Goal: Task Accomplishment & Management: Manage account settings

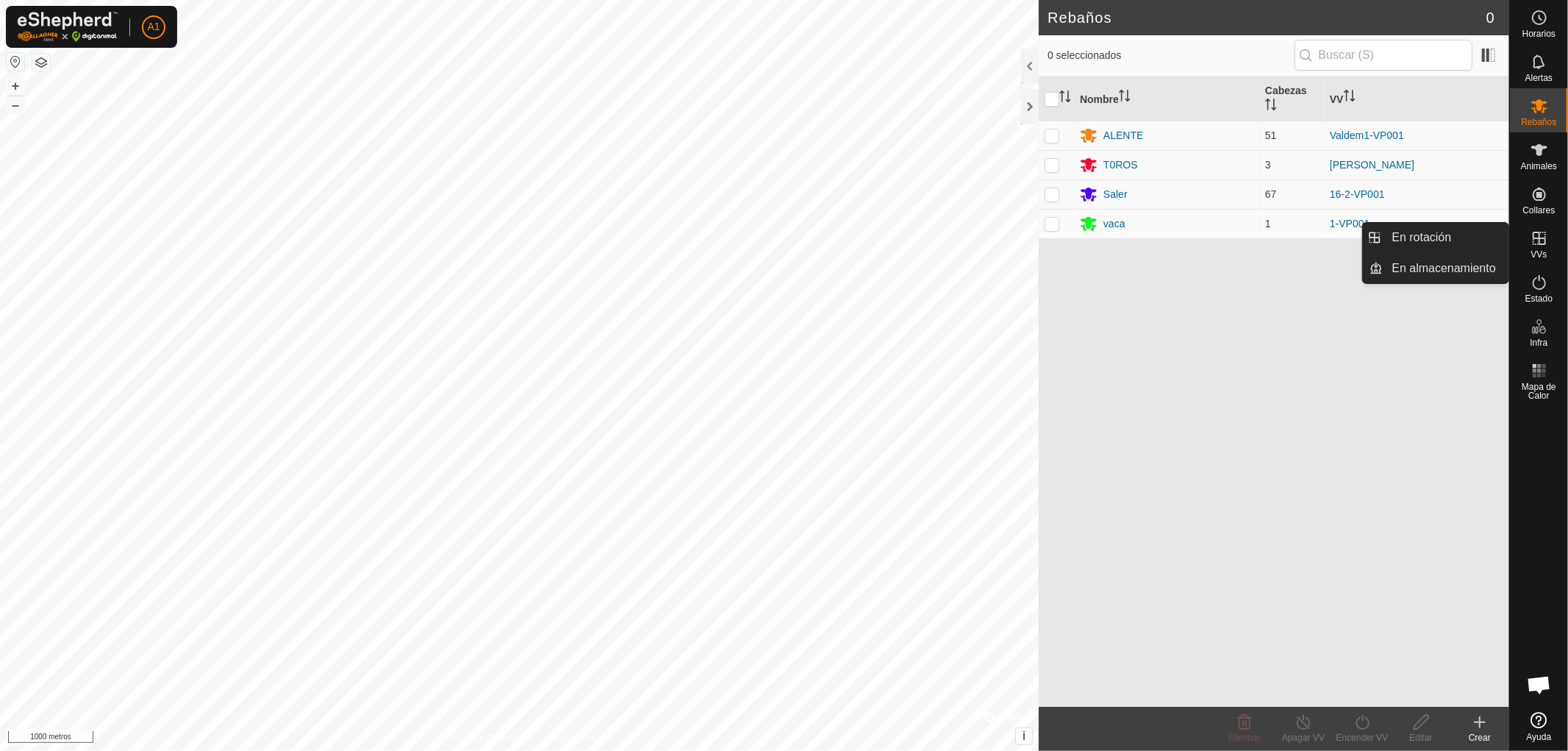
click at [1538, 237] on icon at bounding box center [1538, 238] width 13 height 13
click at [1430, 237] on link "En rotación" at bounding box center [1446, 237] width 126 height 30
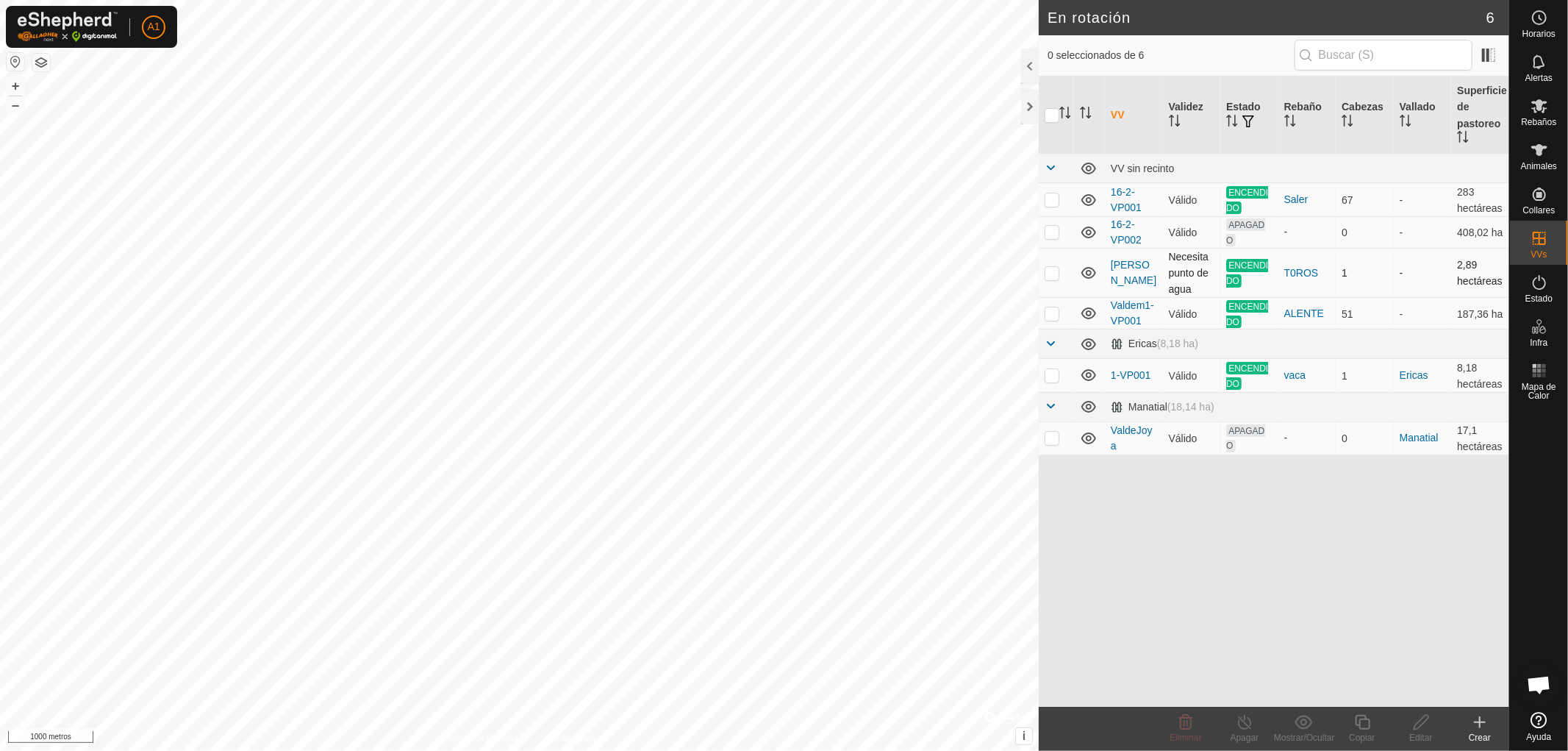
click at [1048, 268] on p-checkbox at bounding box center [1052, 272] width 15 height 12
click at [1048, 261] on td at bounding box center [1055, 272] width 35 height 50
checkbox input "false"
click at [1048, 371] on p-checkbox at bounding box center [1052, 374] width 15 height 12
checkbox input "true"
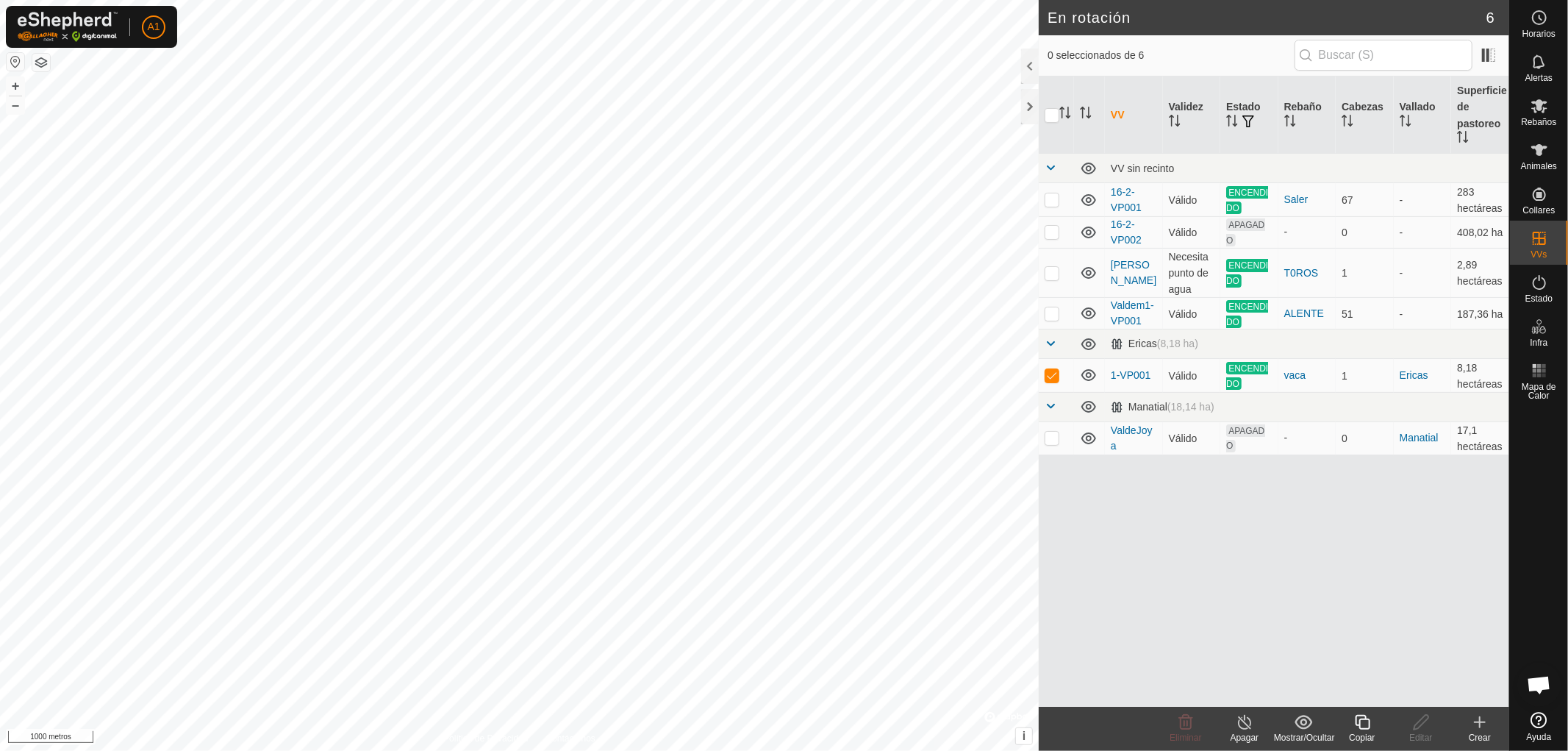
click at [1244, 728] on icon at bounding box center [1244, 721] width 13 height 15
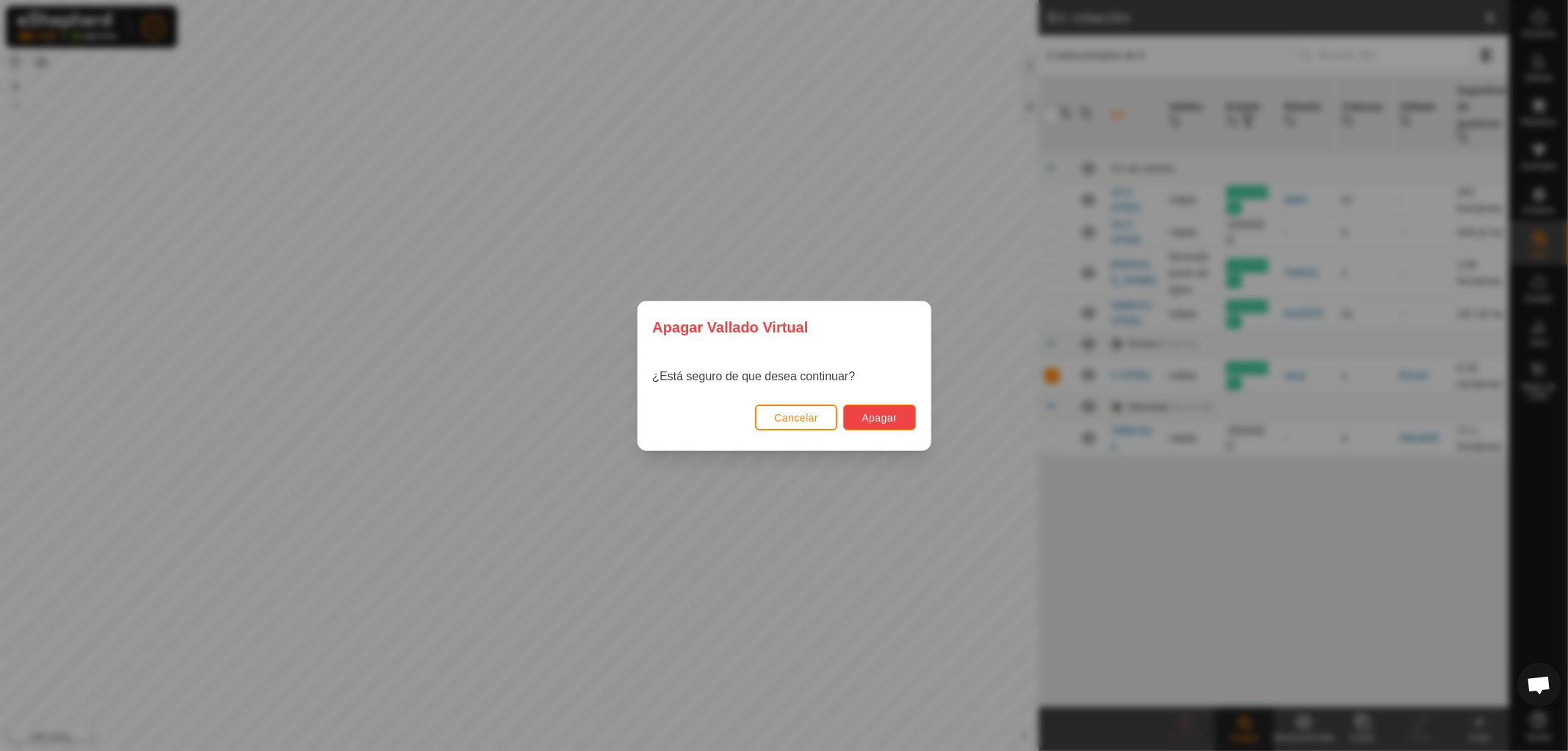
click at [889, 412] on font "Apagar" at bounding box center [878, 417] width 35 height 12
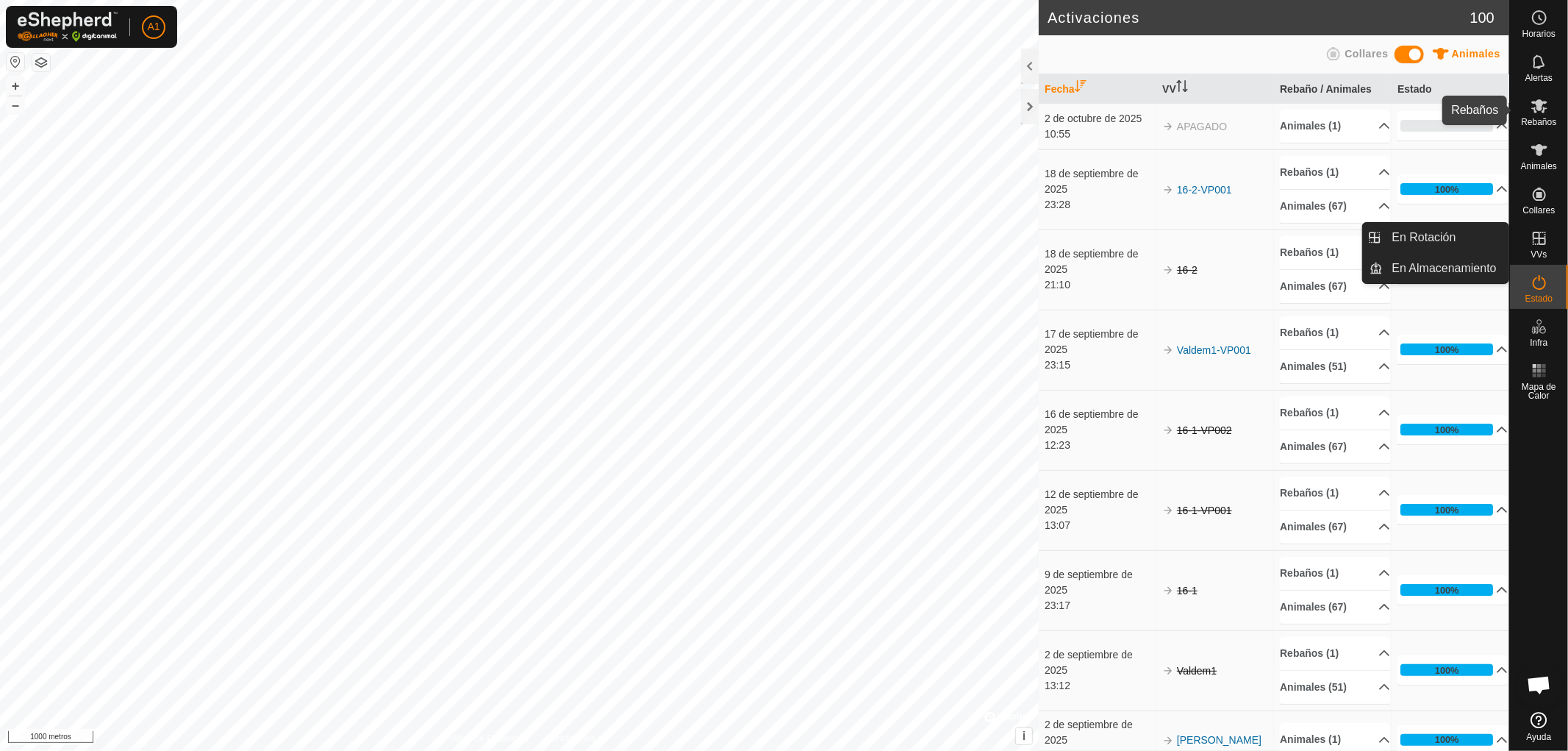
click at [1537, 119] on font "Rebaños" at bounding box center [1538, 121] width 35 height 10
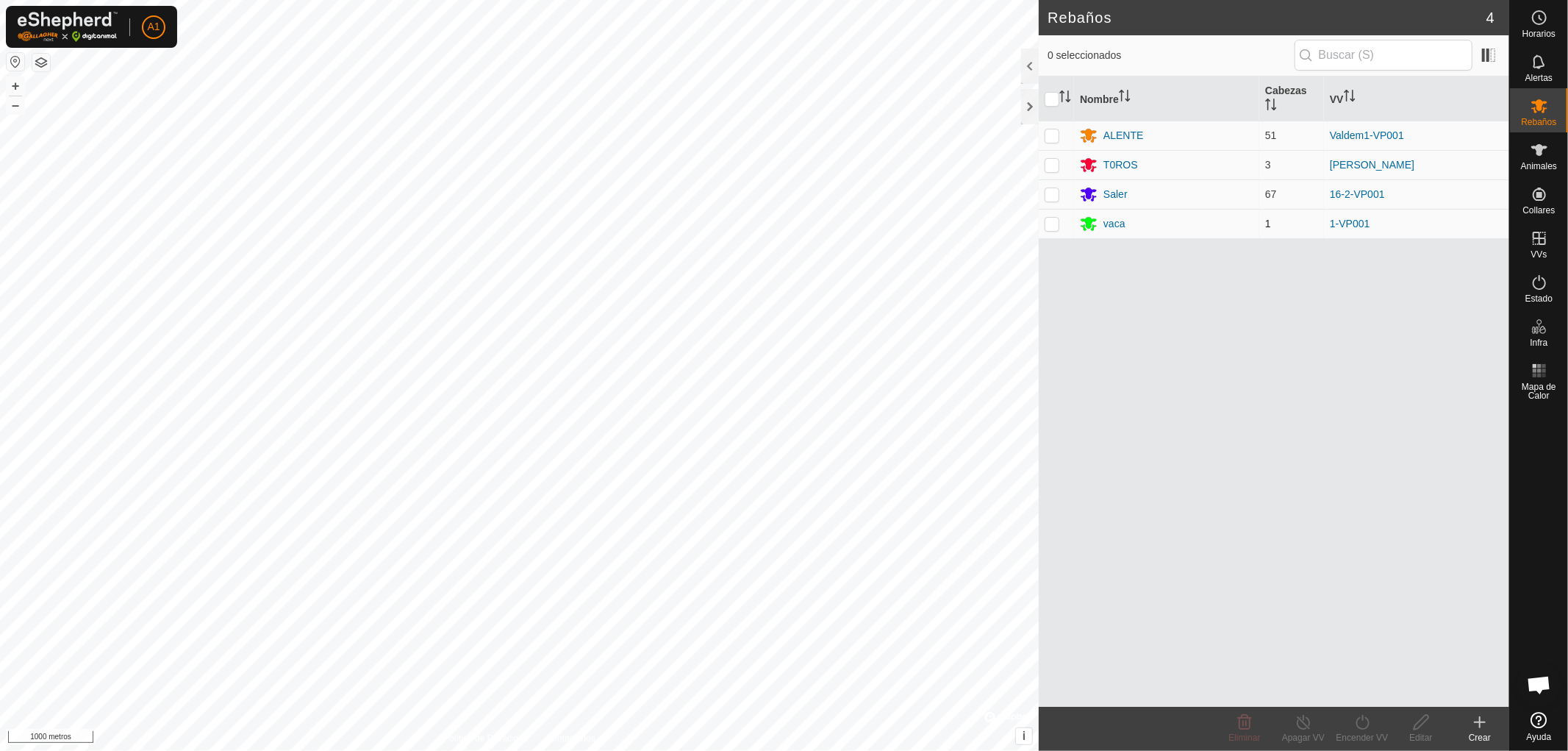
click at [1052, 223] on p-checkbox at bounding box center [1052, 223] width 15 height 12
checkbox input "true"
click at [1356, 729] on icon at bounding box center [1363, 722] width 19 height 18
click at [1266, 577] on div "Nombre [PERSON_NAME] ALENTE 51 Valdem1-VP001 T0ROS 3 [PERSON_NAME] 67 16-2-VP00…" at bounding box center [1273, 391] width 471 height 630
click at [1420, 732] on font "Editar" at bounding box center [1419, 737] width 23 height 10
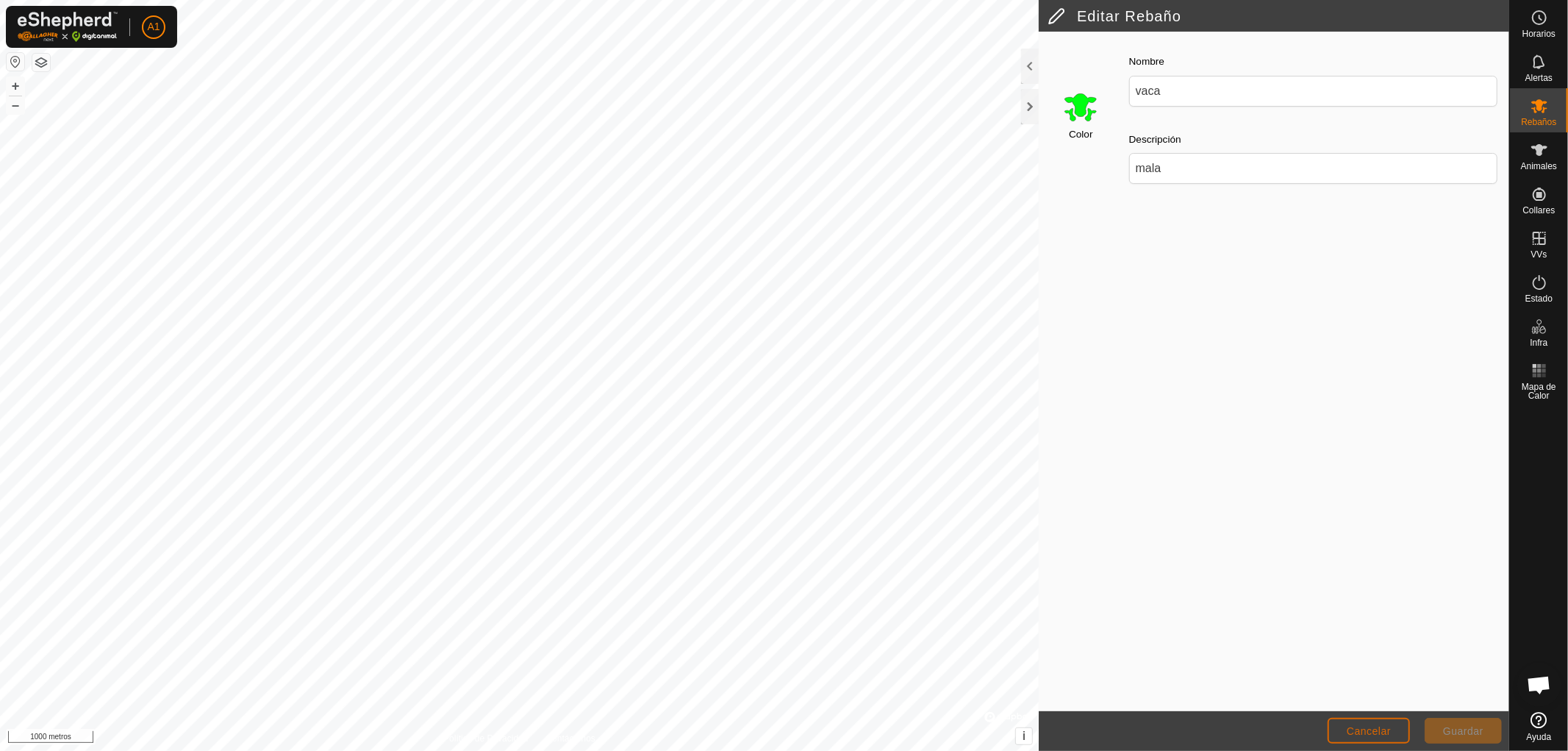
click at [1376, 726] on font "Cancelar" at bounding box center [1368, 731] width 44 height 12
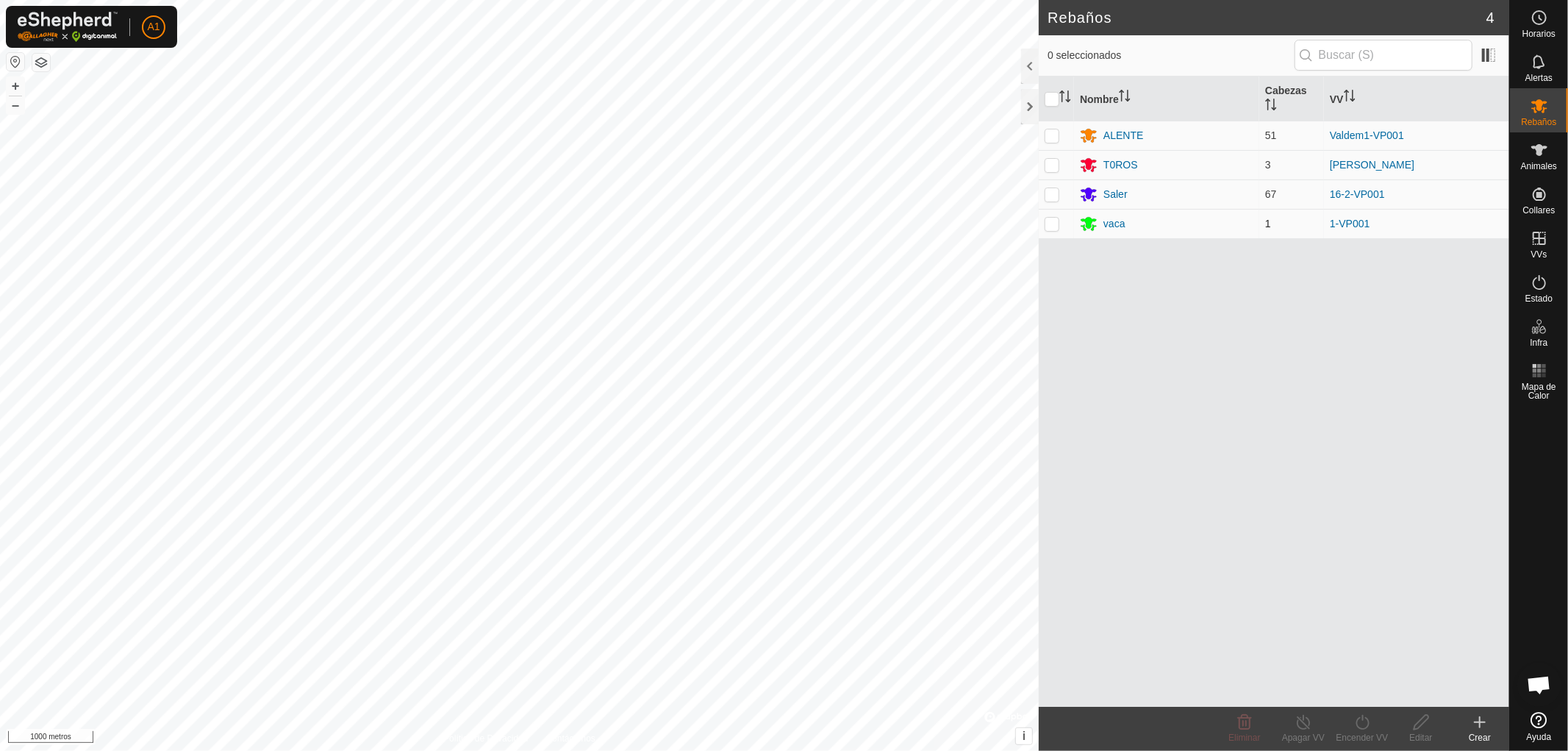
click at [1052, 220] on p-checkbox at bounding box center [1052, 223] width 15 height 12
checkbox input "true"
click at [1416, 733] on font "Editar" at bounding box center [1419, 737] width 23 height 10
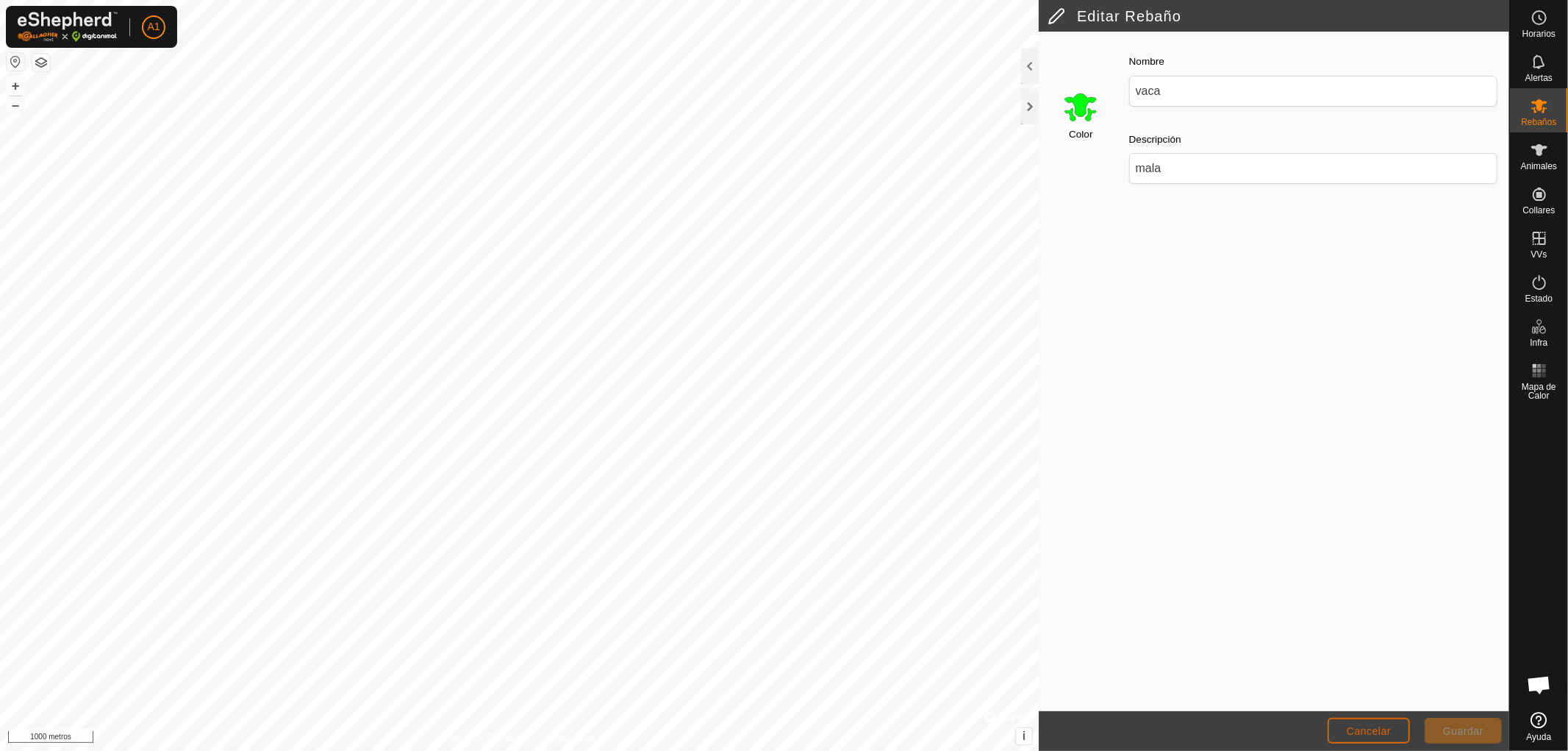
click at [1375, 727] on font "Cancelar" at bounding box center [1368, 731] width 44 height 12
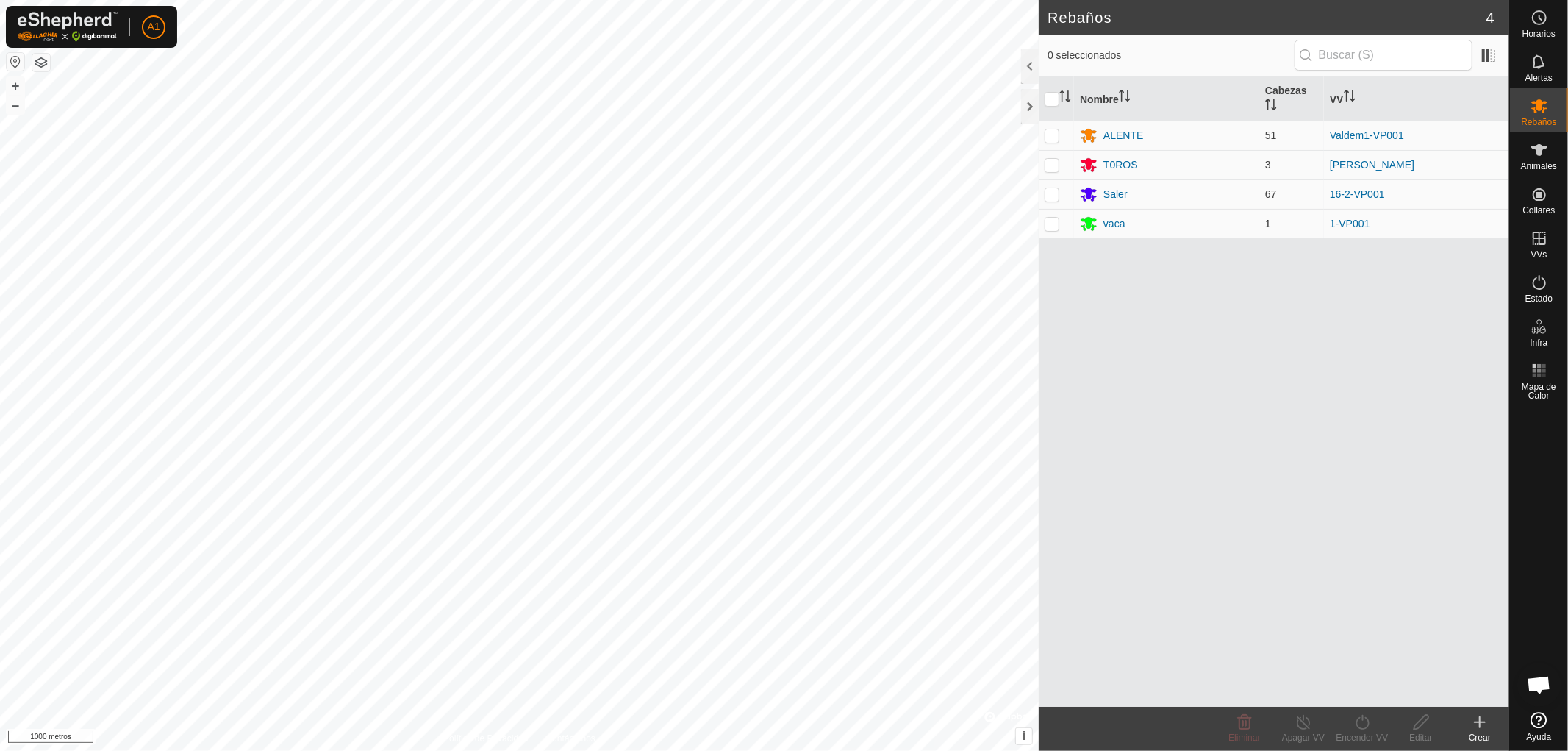
click at [1048, 223] on p-checkbox at bounding box center [1052, 223] width 15 height 12
click at [1049, 220] on p-checkbox at bounding box center [1052, 223] width 15 height 12
click at [1048, 219] on p-checkbox at bounding box center [1052, 223] width 15 height 12
checkbox input "true"
click at [1366, 735] on font "Encender VV" at bounding box center [1362, 737] width 52 height 10
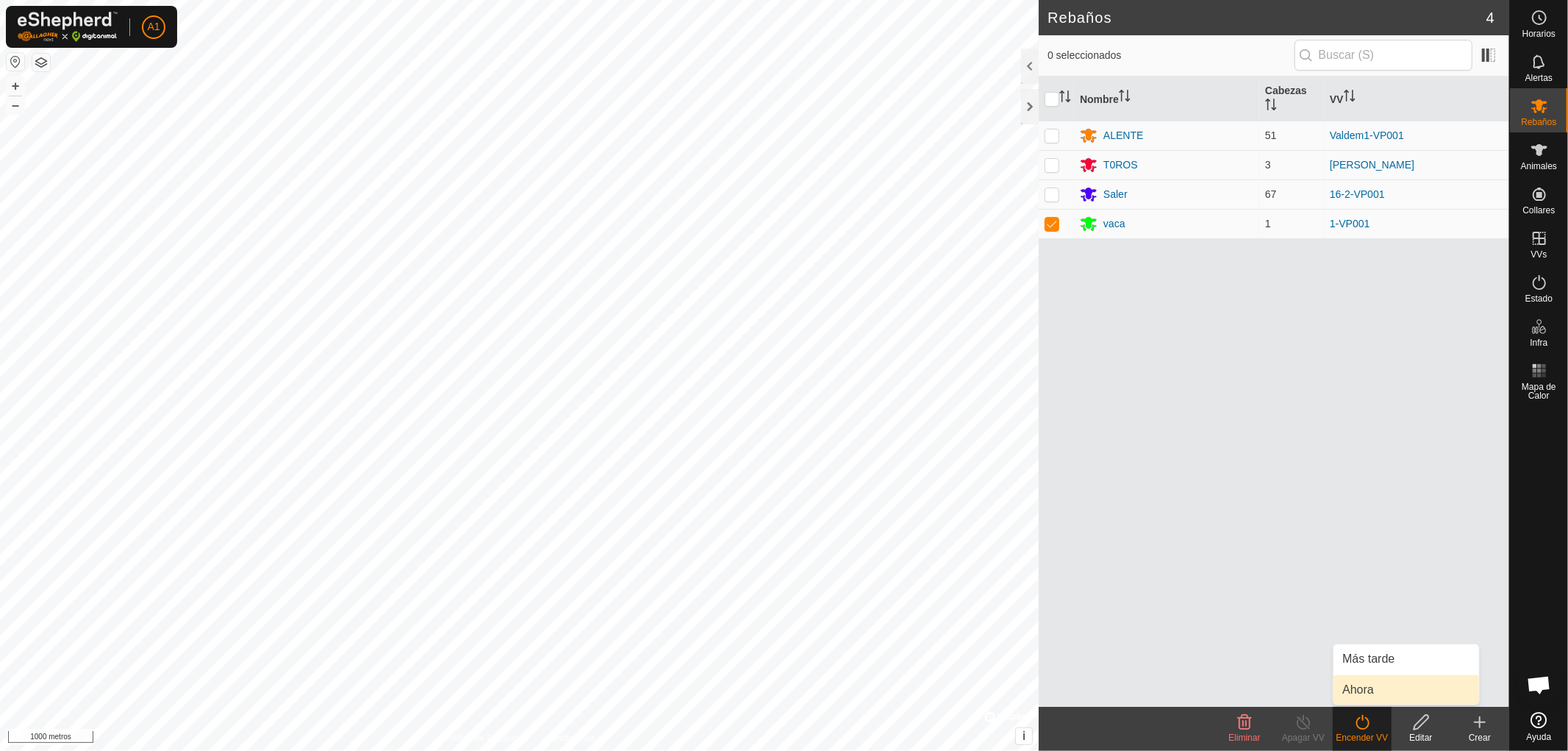
click at [1368, 688] on link "Ahora" at bounding box center [1405, 690] width 145 height 30
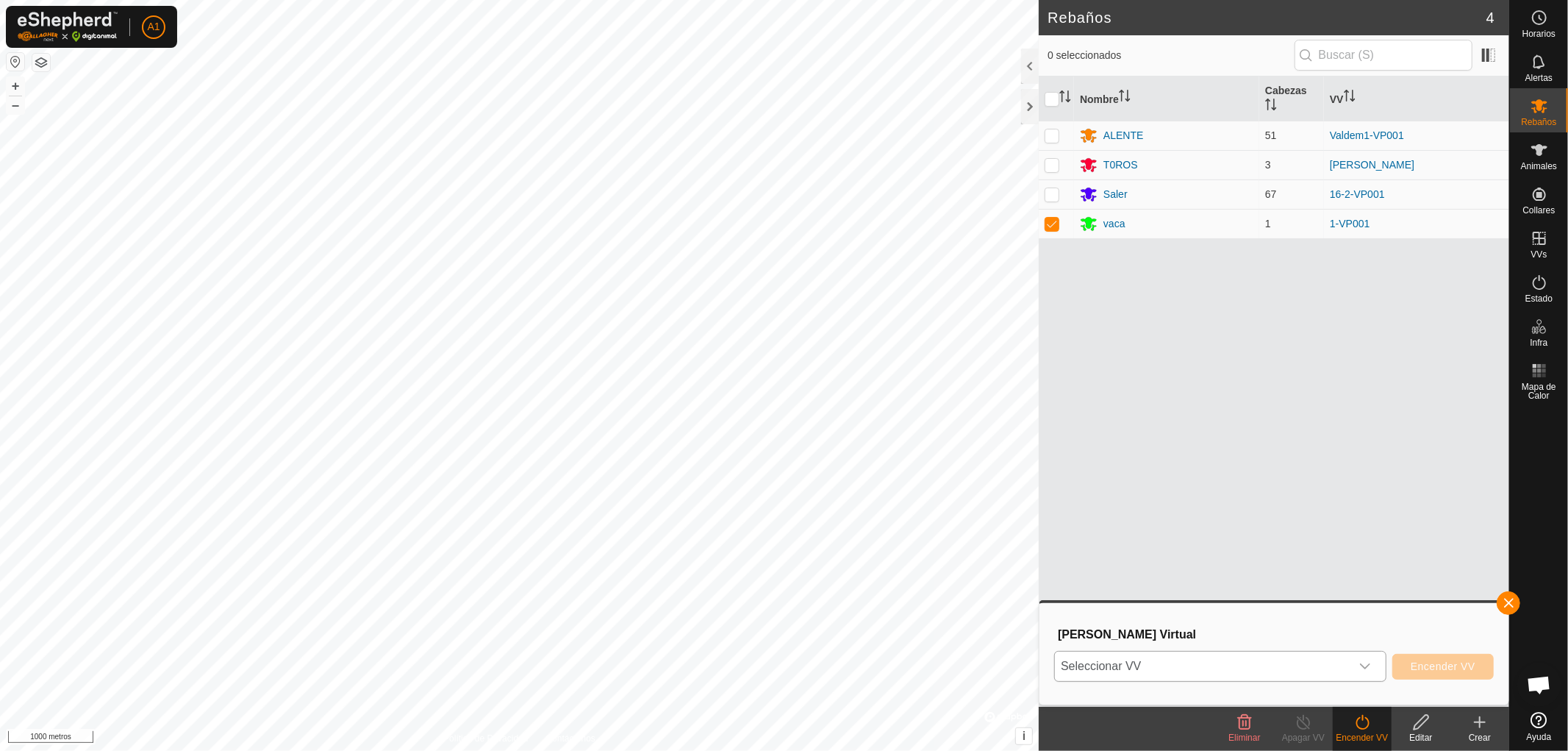
click at [1368, 666] on icon "disparador desplegable" at bounding box center [1364, 666] width 12 height 12
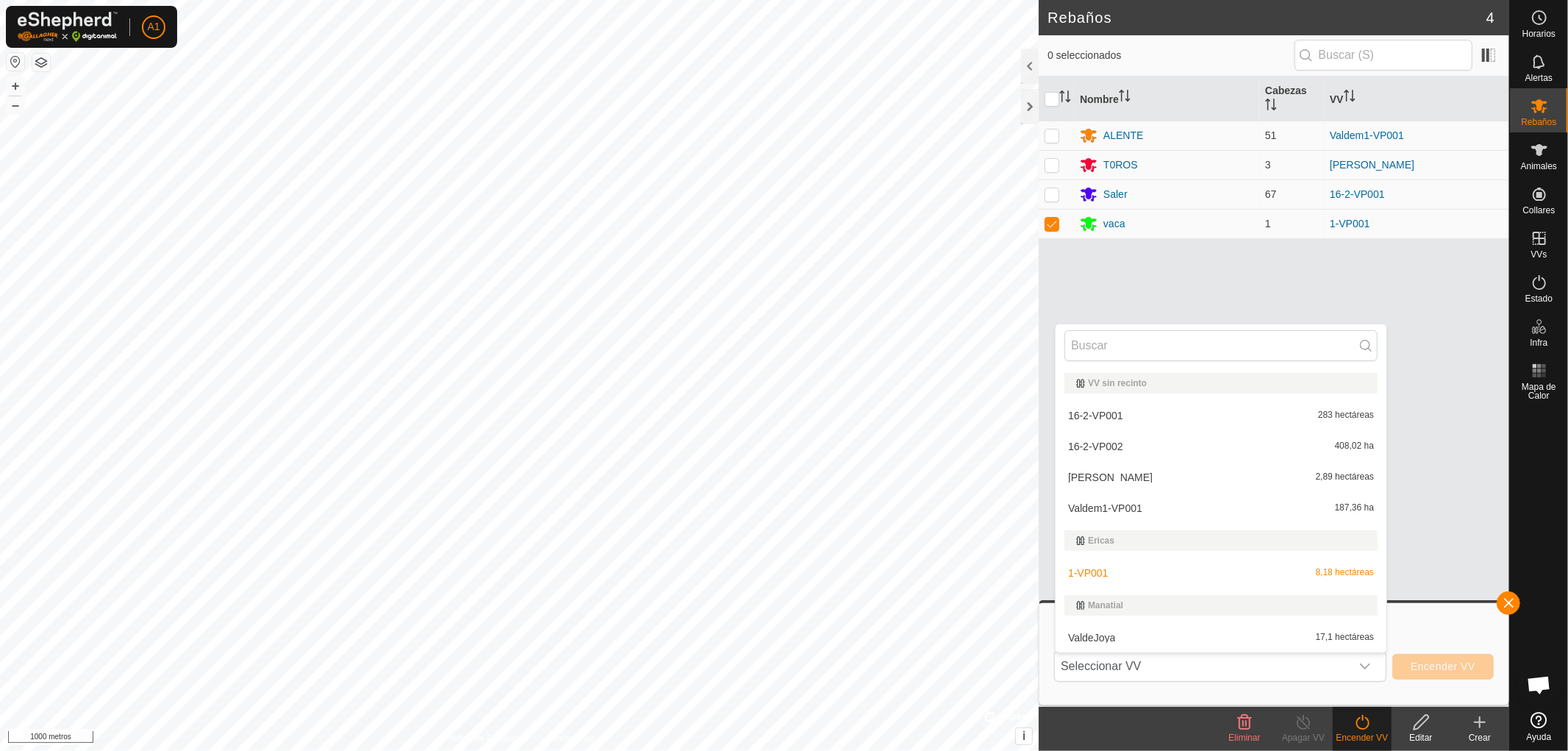
click at [1528, 638] on div at bounding box center [1538, 556] width 58 height 300
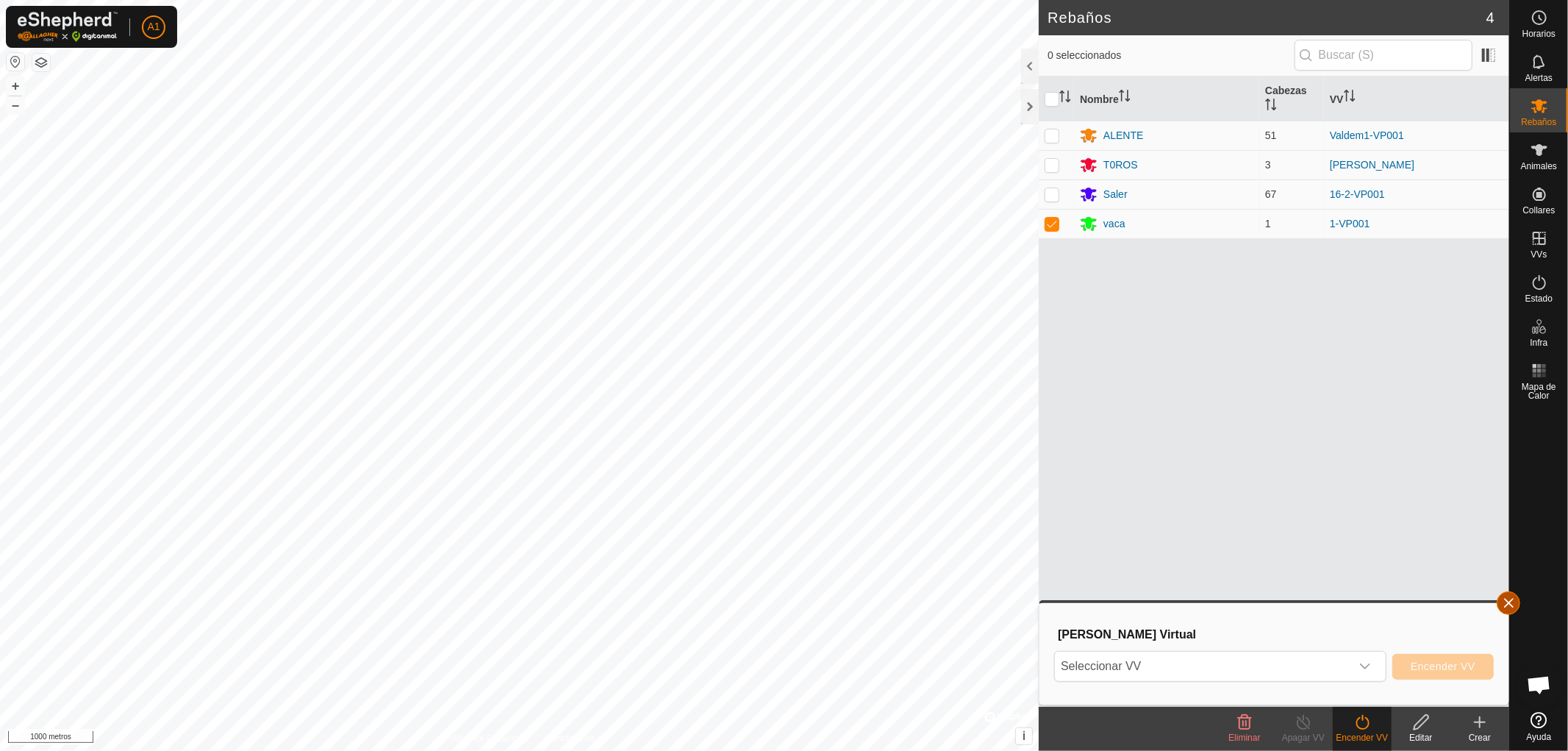
click at [1505, 603] on button "button" at bounding box center [1508, 603] width 23 height 23
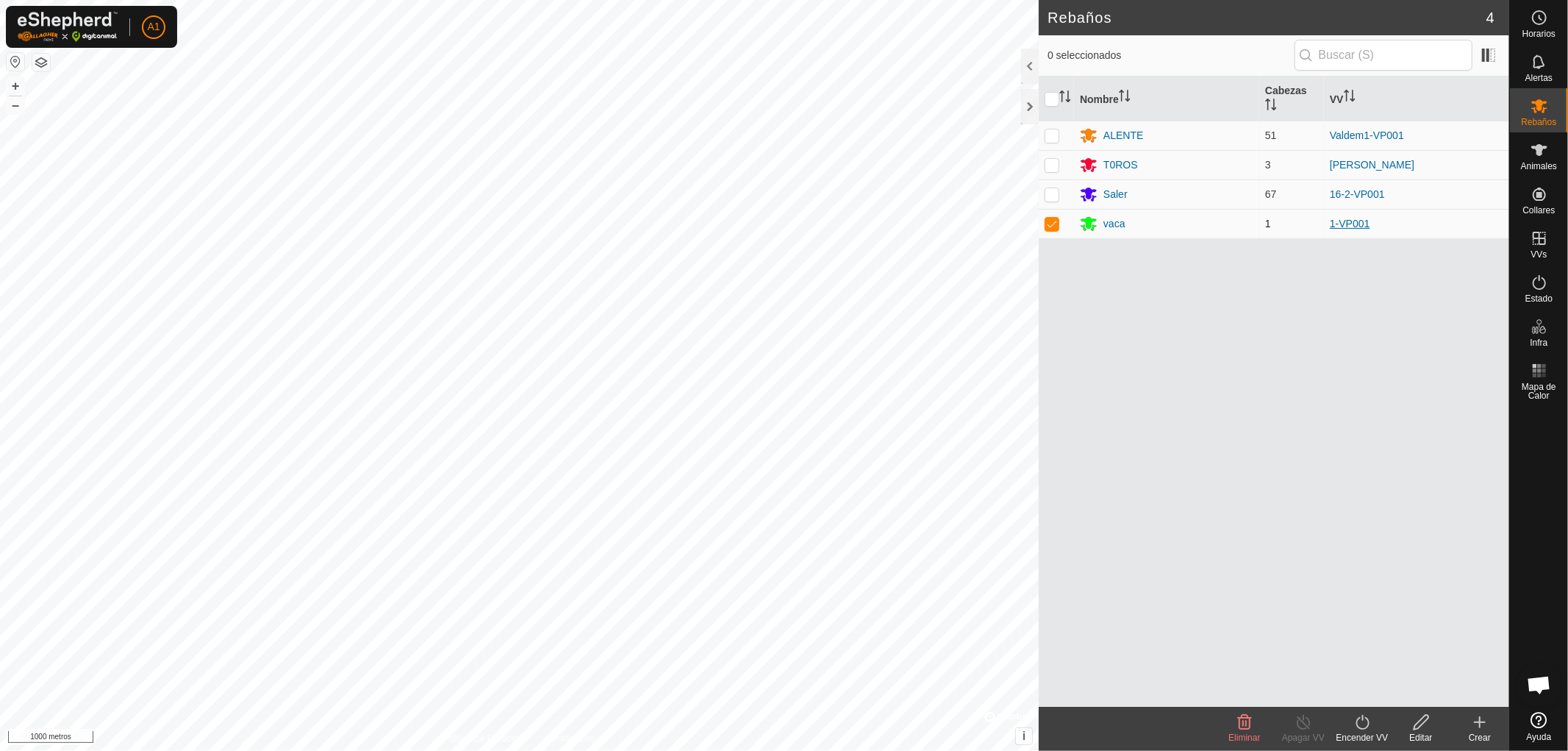
click at [1342, 219] on font "1-VP001" at bounding box center [1349, 223] width 40 height 12
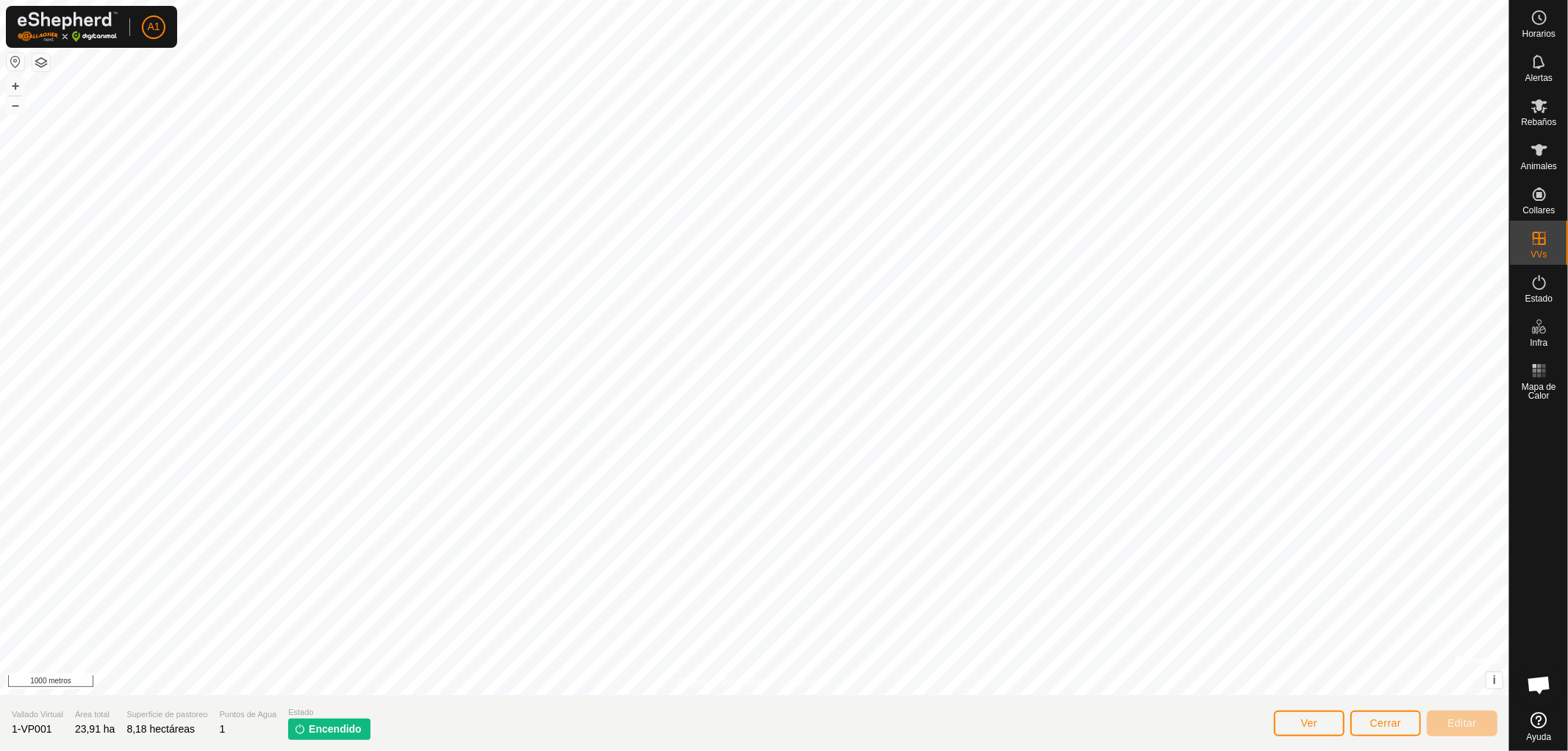
click at [310, 731] on font "Encendido" at bounding box center [335, 728] width 53 height 12
click at [1382, 725] on font "Cerrar" at bounding box center [1385, 722] width 32 height 12
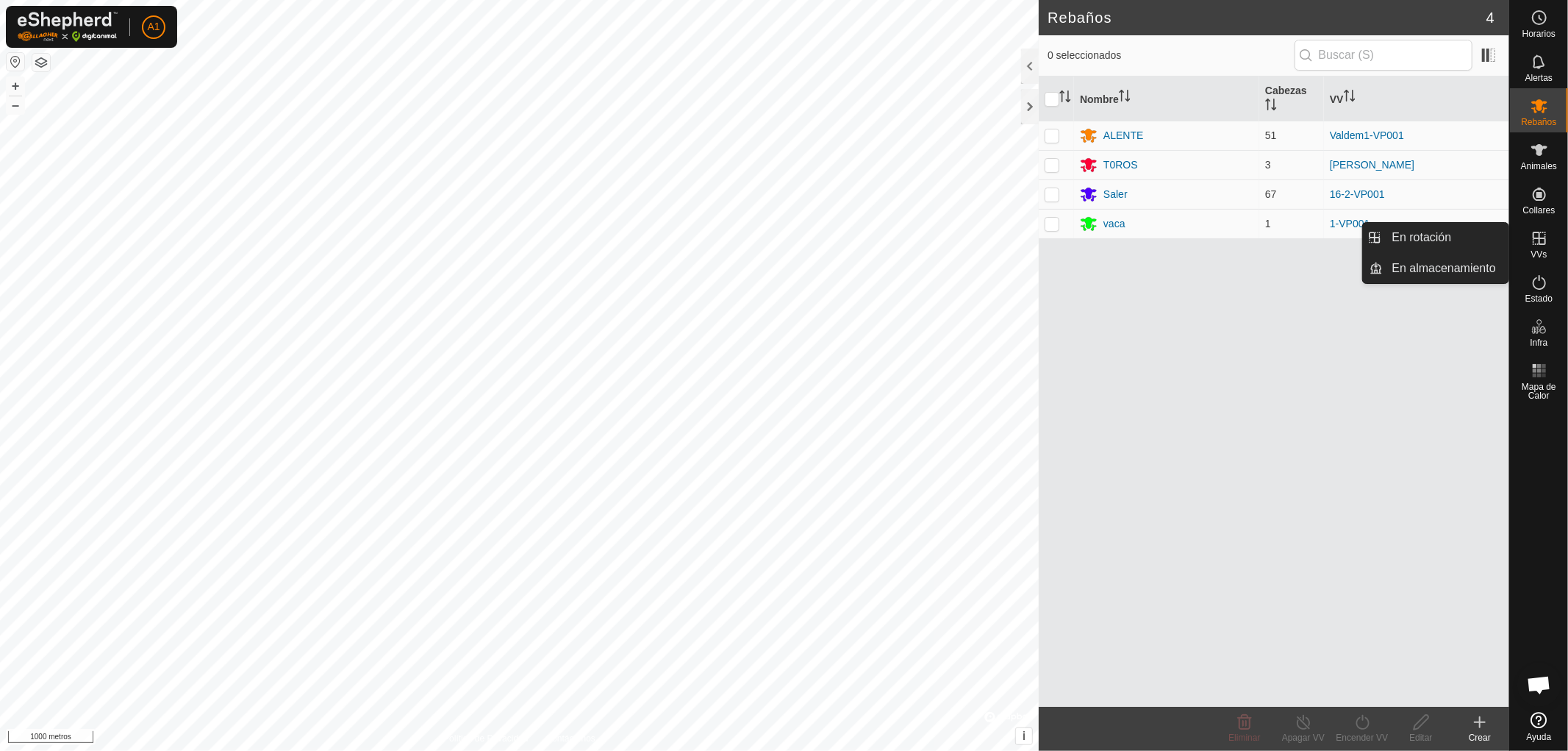
click at [1537, 241] on icon at bounding box center [1538, 238] width 18 height 18
click at [1437, 237] on link "En rotación" at bounding box center [1446, 237] width 126 height 30
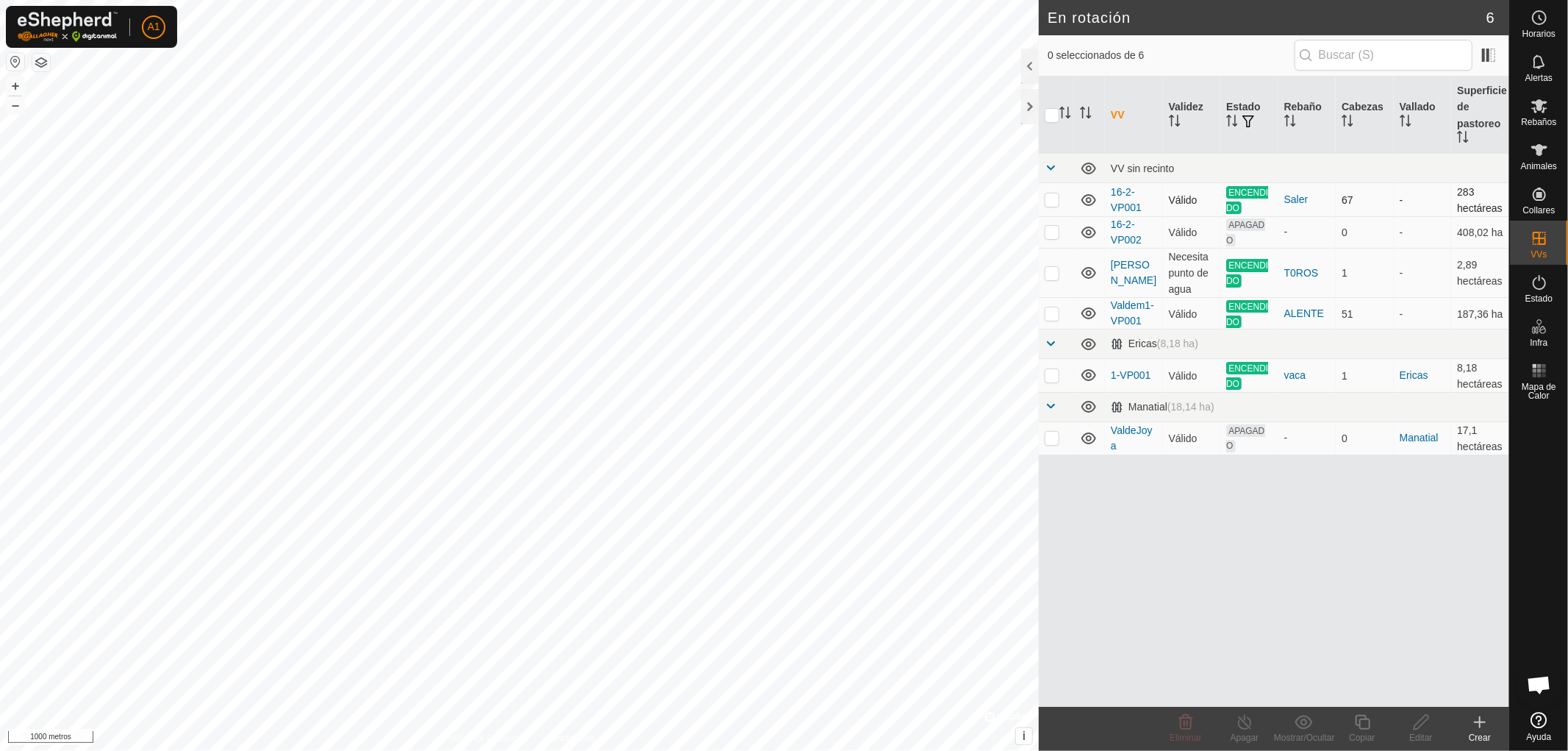
click at [1048, 197] on p-checkbox at bounding box center [1052, 199] width 15 height 12
checkbox input "false"
click at [1049, 228] on p-checkbox at bounding box center [1052, 231] width 15 height 12
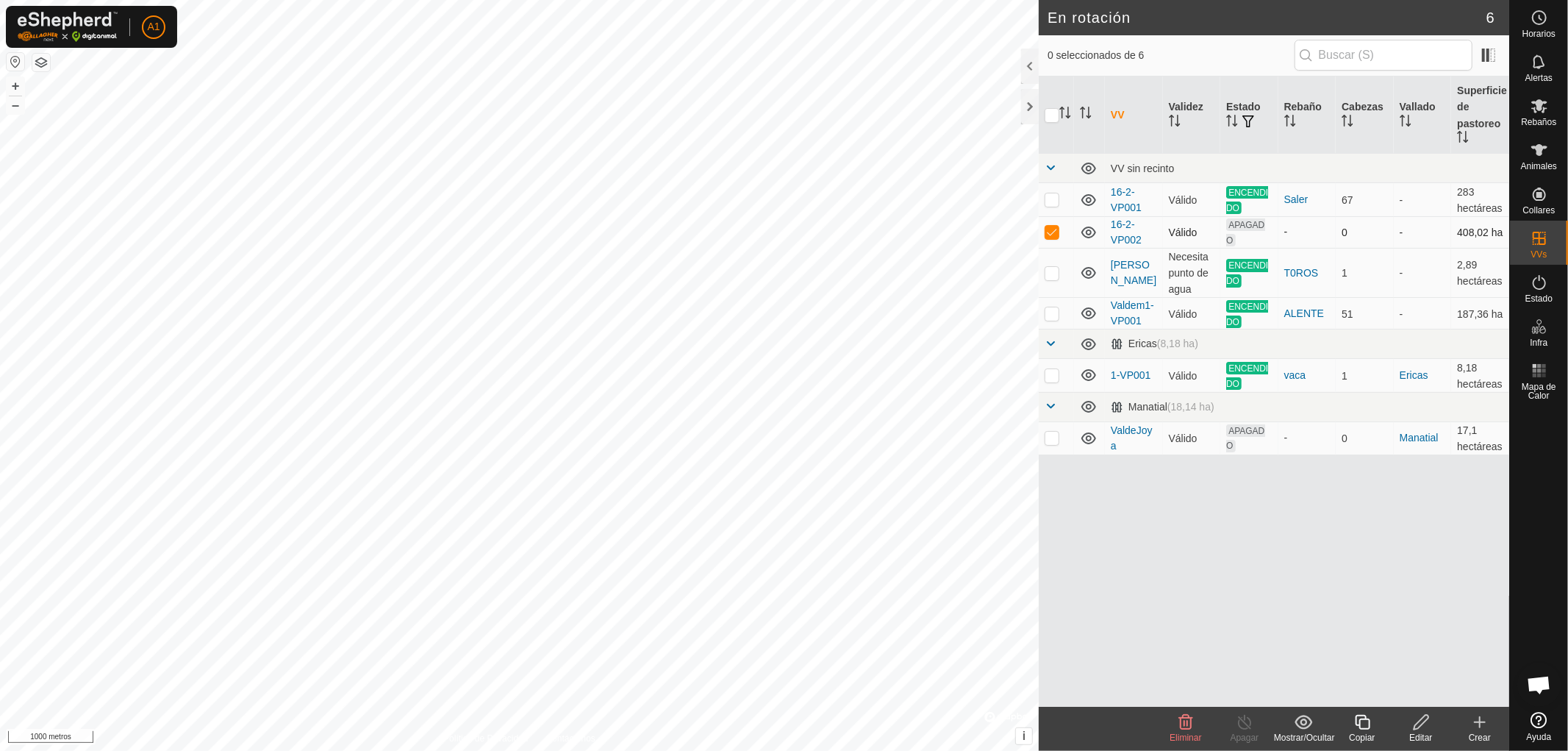
checkbox input "false"
click at [1051, 270] on p-checkbox at bounding box center [1052, 272] width 15 height 12
checkbox input "false"
click at [1056, 307] on p-checkbox at bounding box center [1052, 313] width 15 height 12
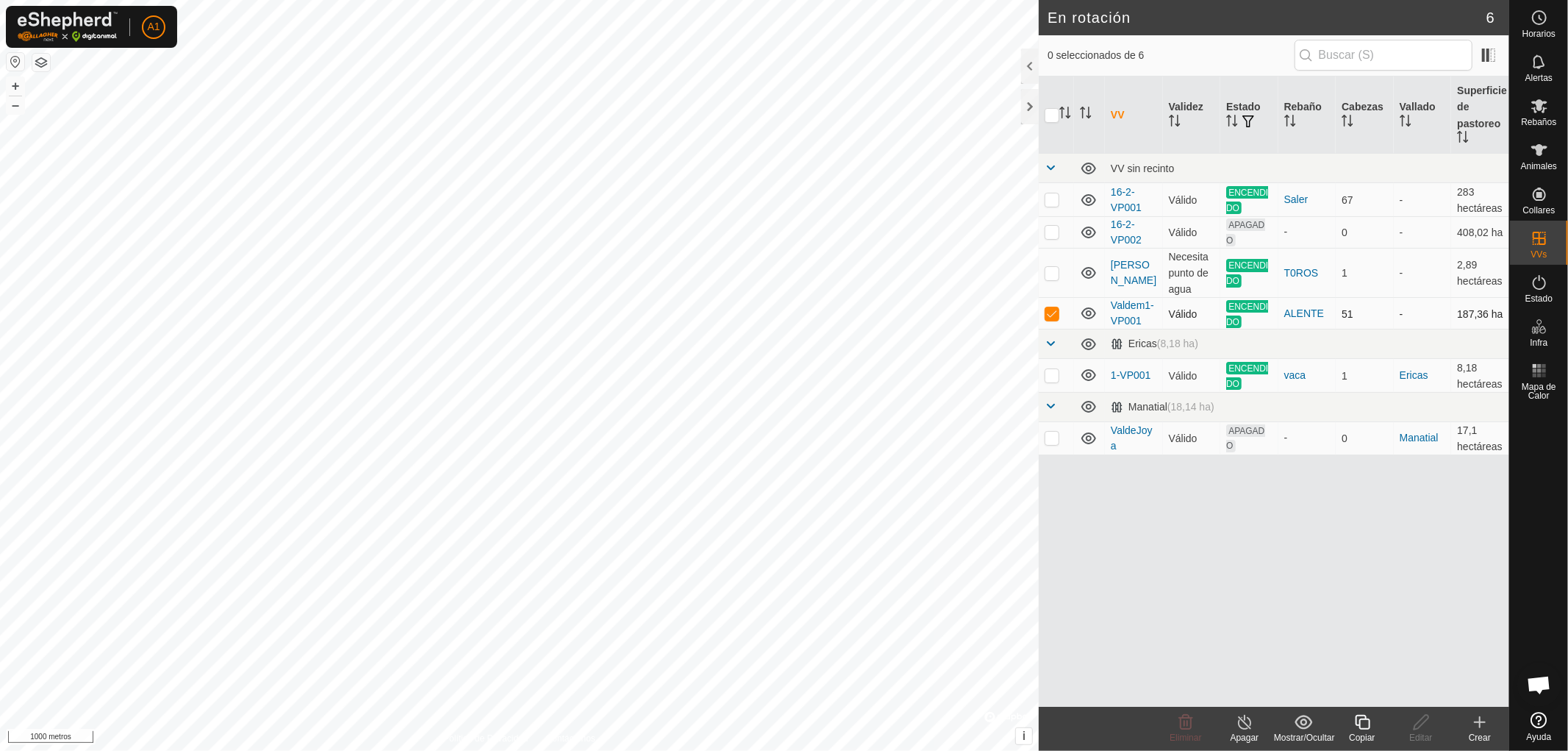
click at [1056, 307] on p-checkbox at bounding box center [1052, 313] width 15 height 12
checkbox input "false"
click at [1048, 369] on p-checkbox at bounding box center [1052, 374] width 15 height 12
click at [1048, 372] on p-checkbox at bounding box center [1052, 374] width 15 height 12
checkbox input "false"
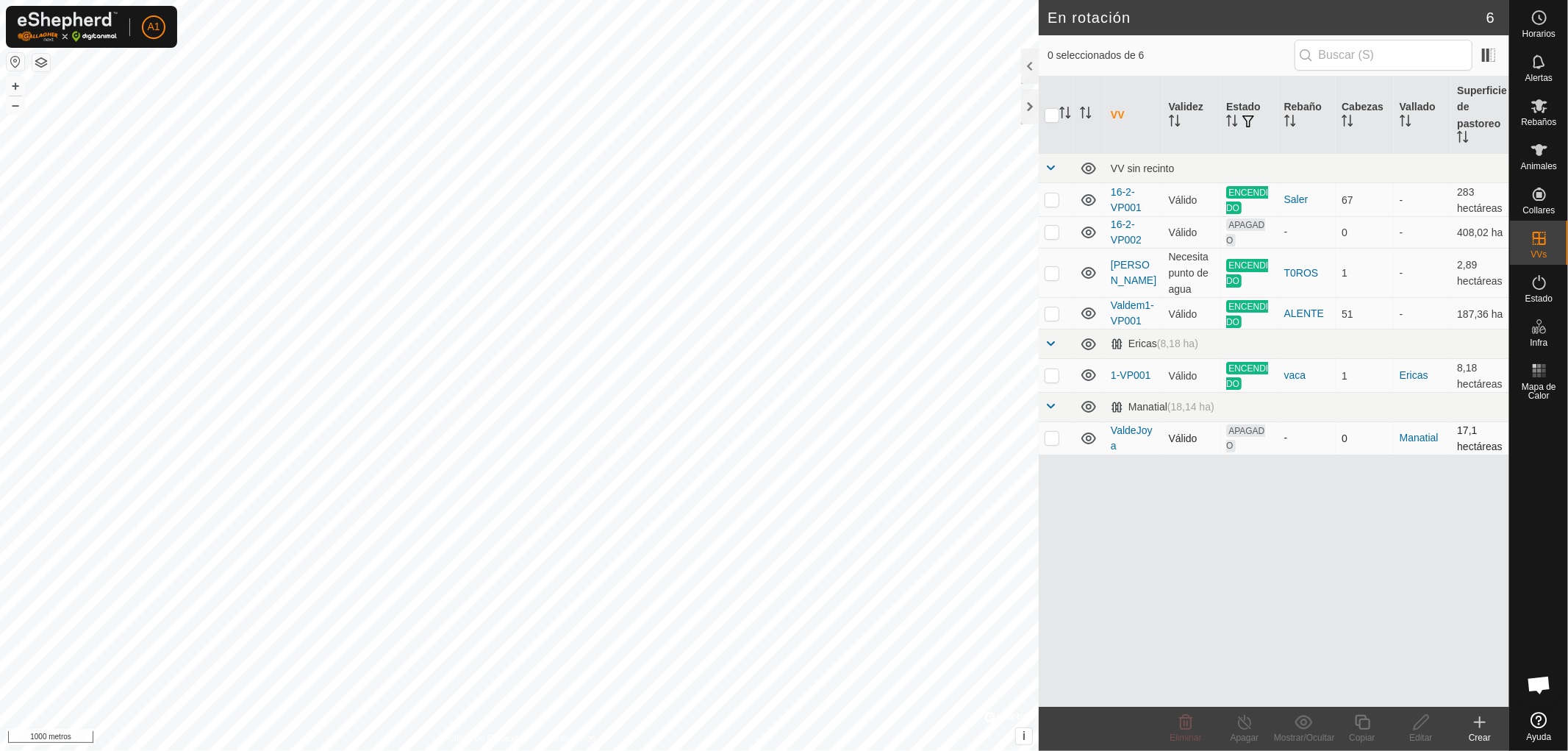
click at [1049, 436] on p-checkbox at bounding box center [1052, 437] width 15 height 12
click at [1056, 432] on p-checkbox at bounding box center [1052, 437] width 15 height 12
checkbox input "false"
click at [1542, 112] on icon at bounding box center [1538, 107] width 16 height 14
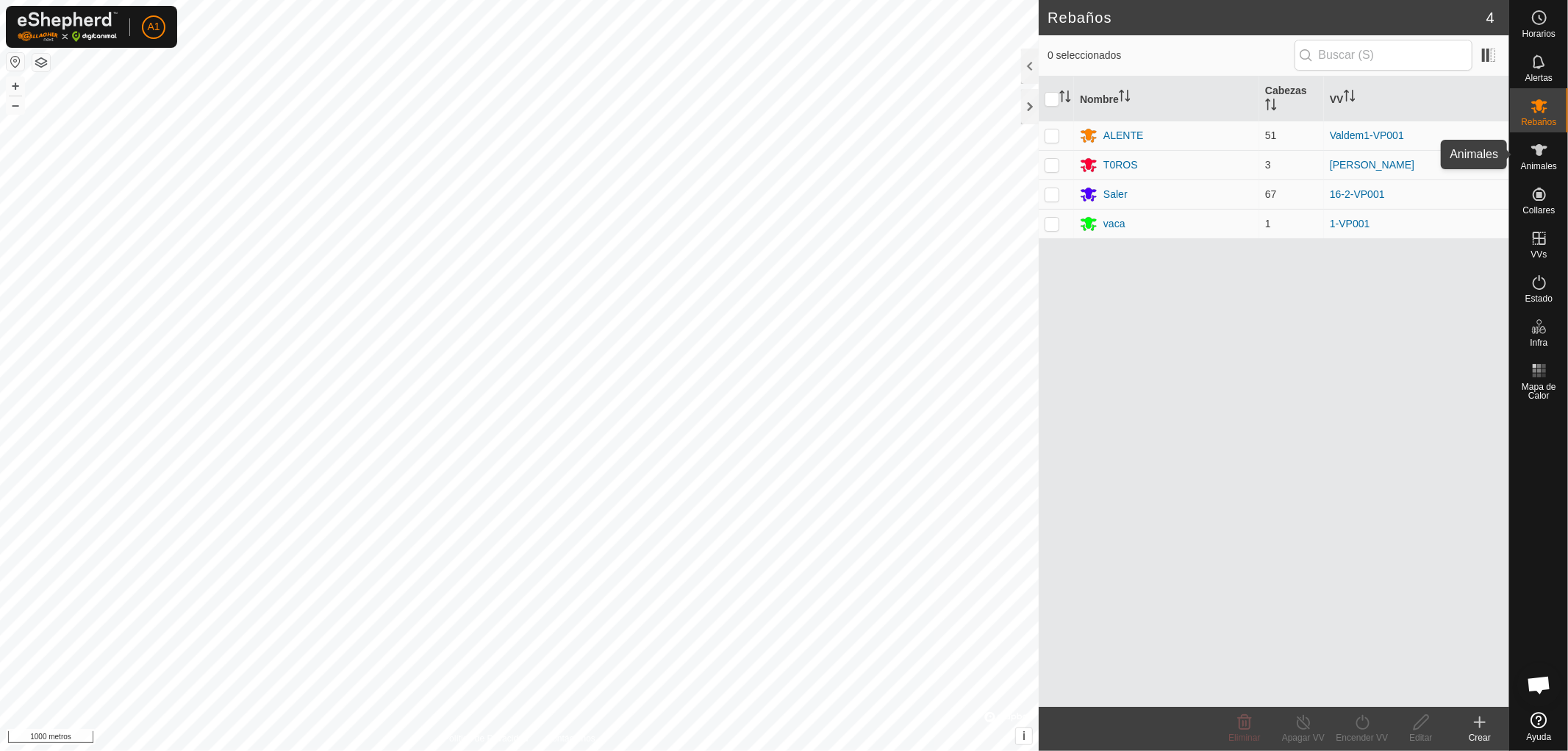
click at [1536, 162] on font "Animales" at bounding box center [1538, 166] width 36 height 10
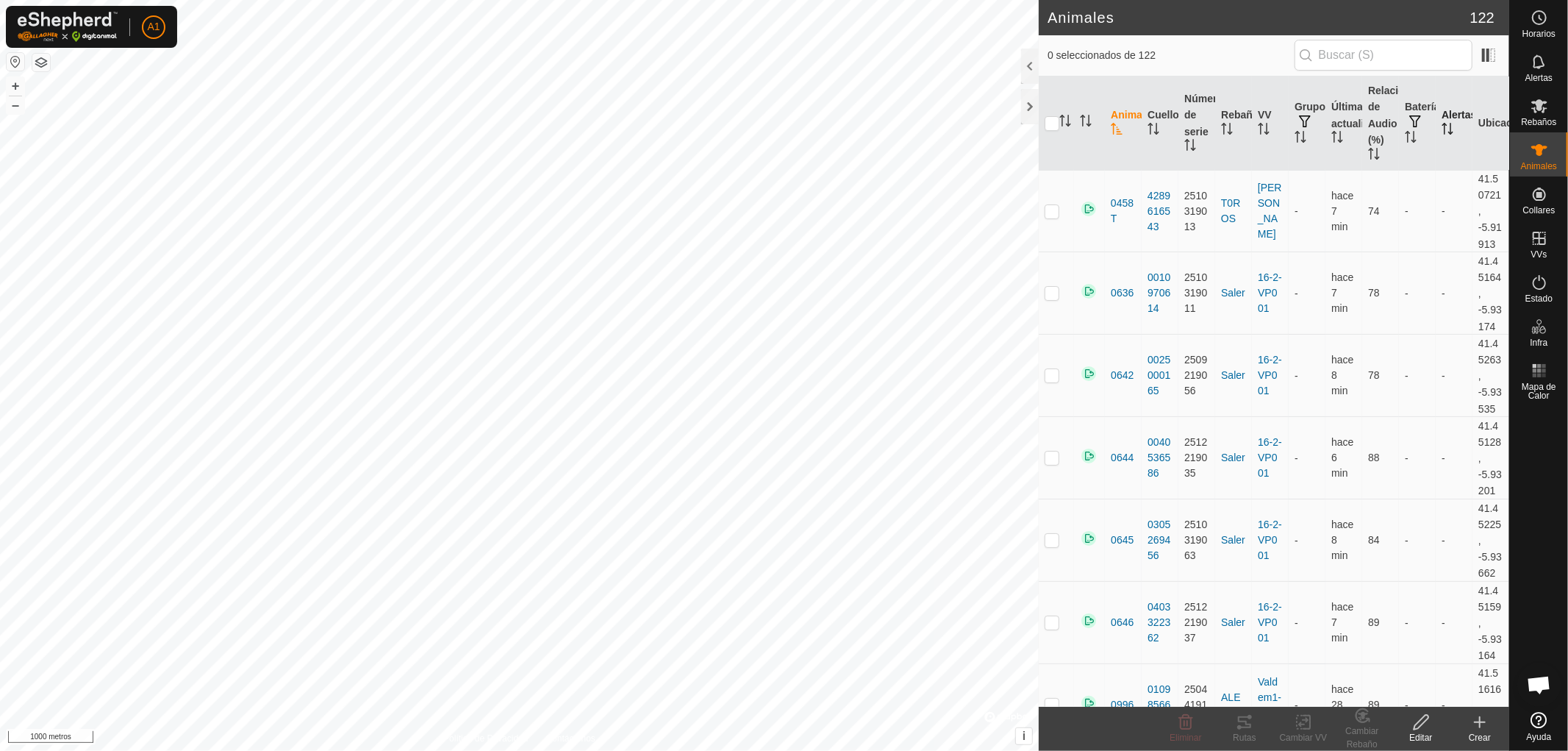
click at [1441, 115] on font "Alertas" at bounding box center [1458, 114] width 34 height 12
click at [1442, 127] on icon "Activar para ordenar" at bounding box center [1447, 128] width 12 height 12
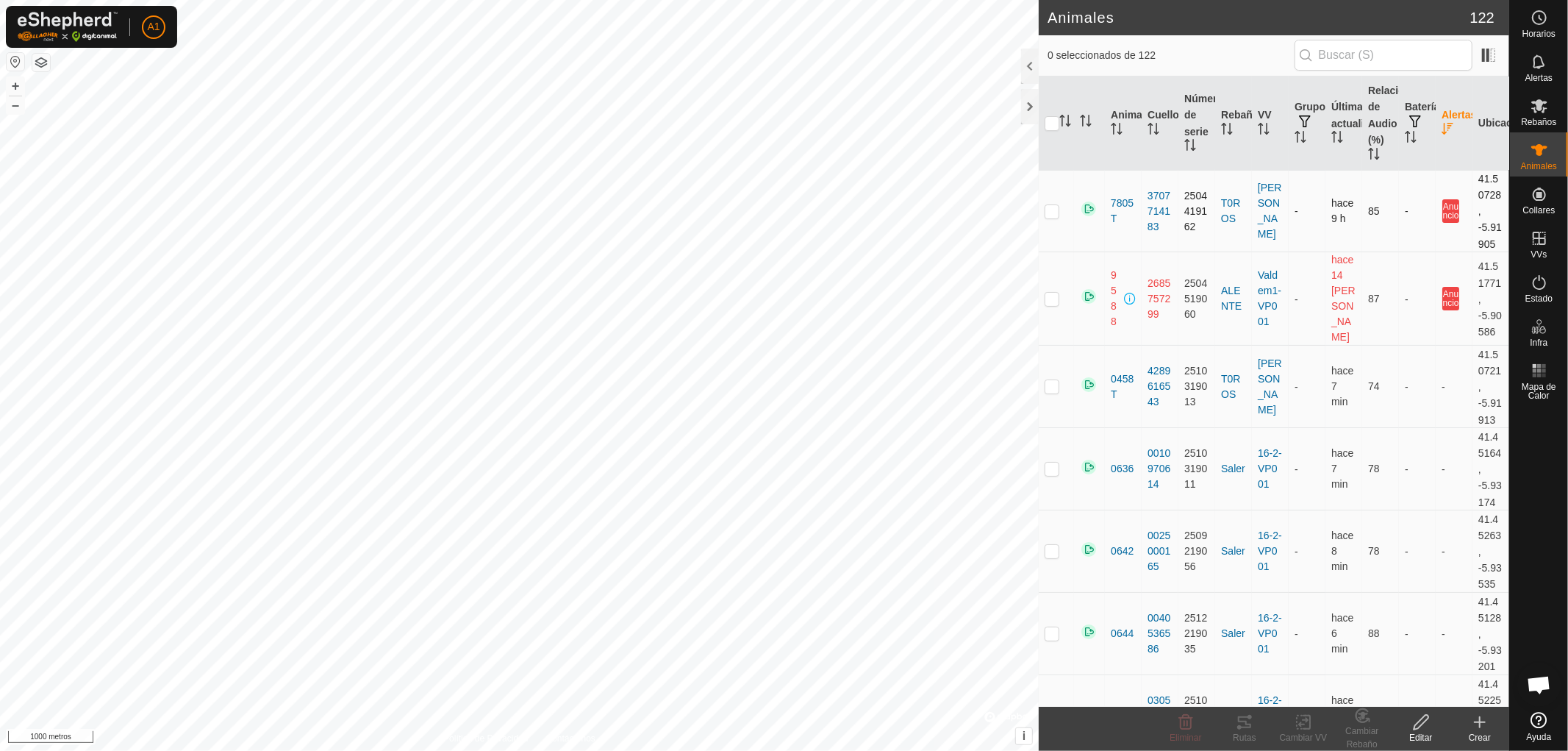
click at [1048, 207] on p-checkbox at bounding box center [1052, 211] width 15 height 12
checkbox input "false"
click at [1051, 293] on p-checkbox at bounding box center [1052, 298] width 15 height 12
click at [1048, 293] on p-checkbox at bounding box center [1052, 298] width 15 height 12
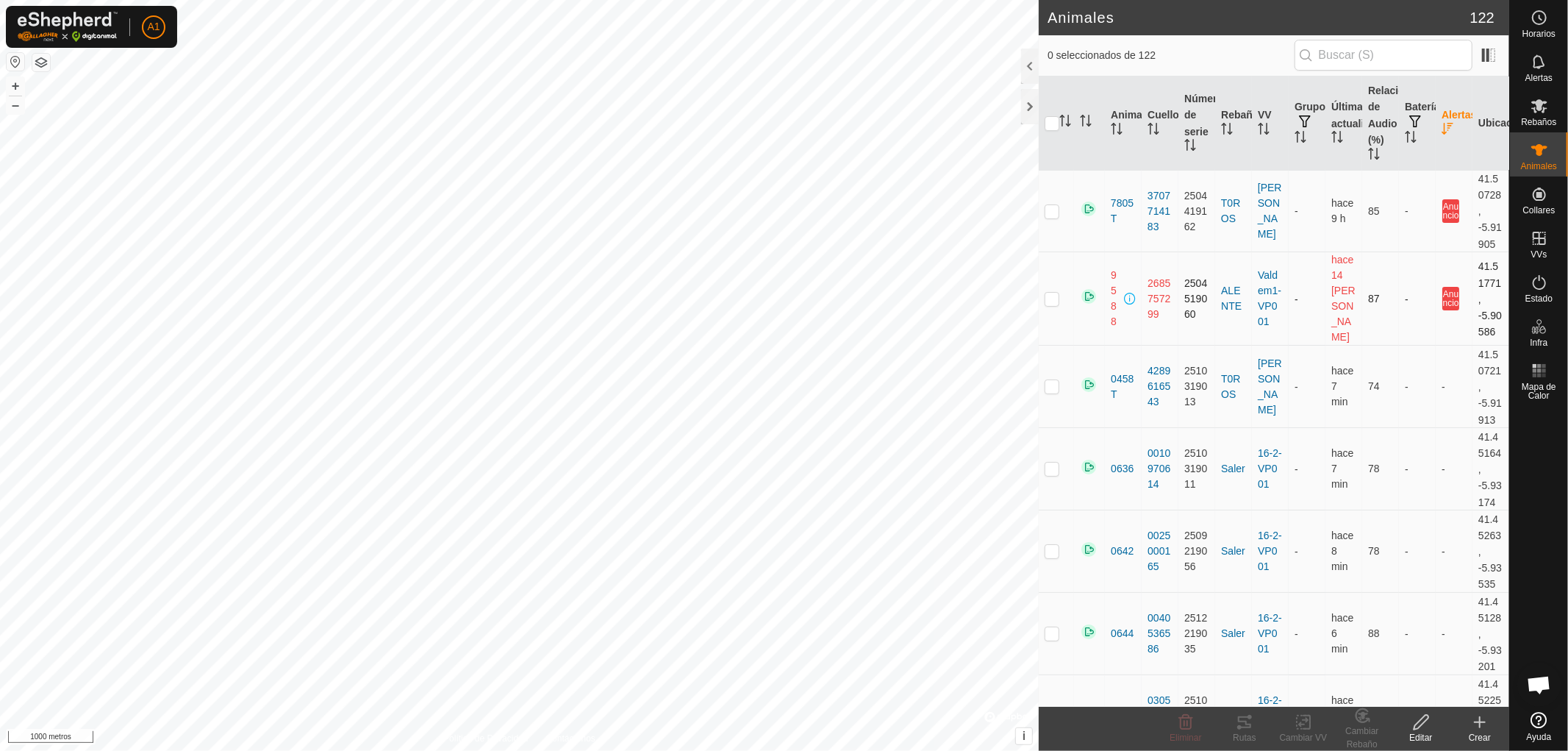
click at [1048, 293] on p-checkbox at bounding box center [1052, 298] width 15 height 12
checkbox input "false"
checkbox input "true"
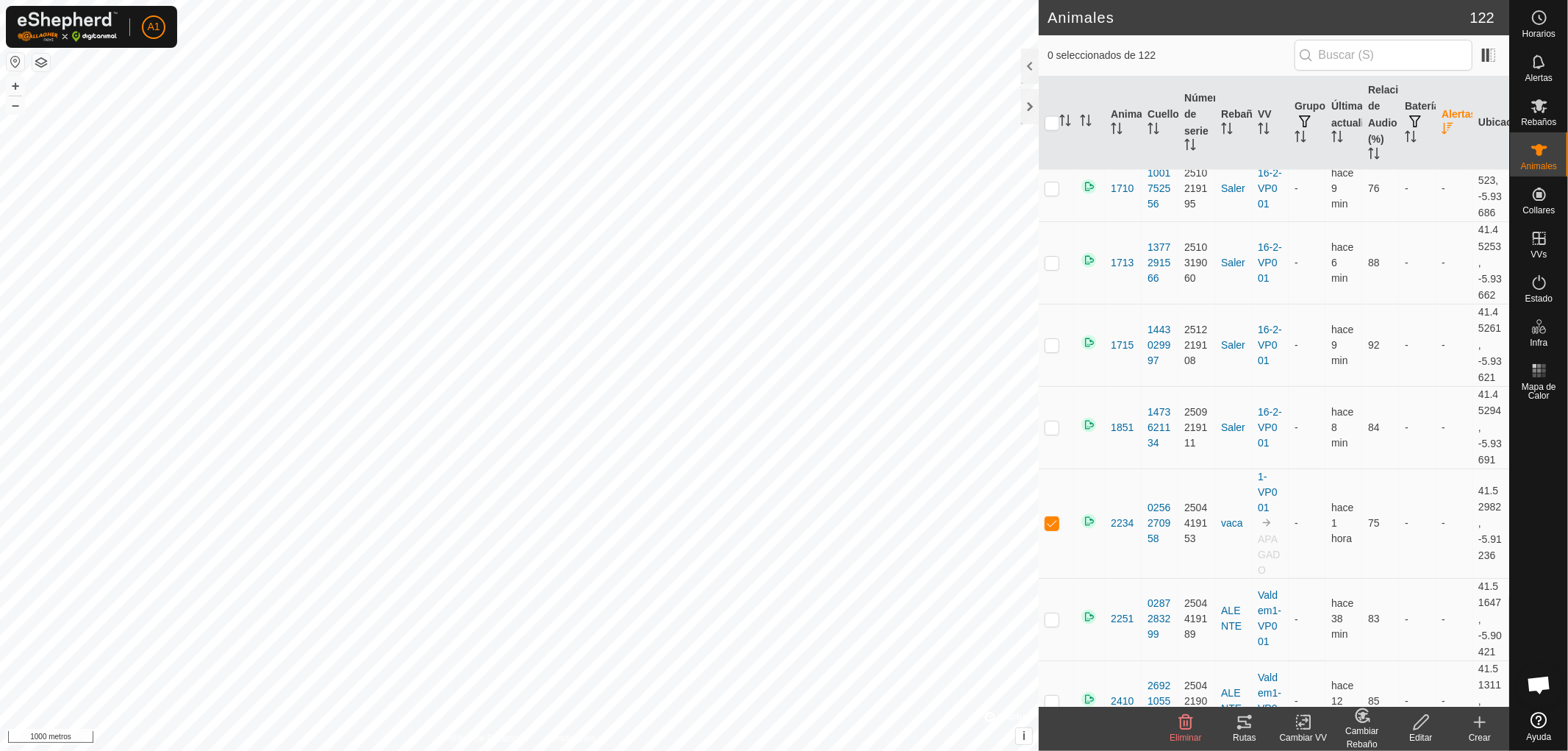
scroll to position [1876, 0]
